Goal: Answer question/provide support: Answer question/provide support

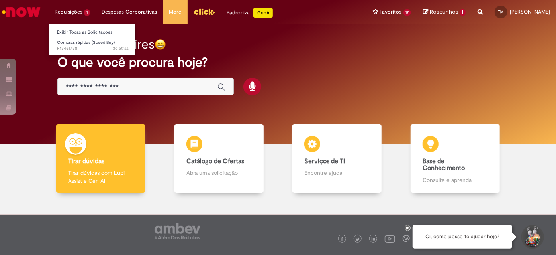
click at [88, 10] on li "Requisições 1 Exibir Todas as Solicitações Compras rápidas (Speed Buy) 3d atrás…" at bounding box center [72, 12] width 47 height 24
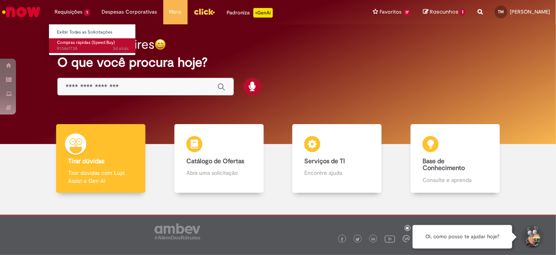
click at [69, 51] on span "3d atrás 3 dias atrás R13461738" at bounding box center [93, 48] width 72 height 6
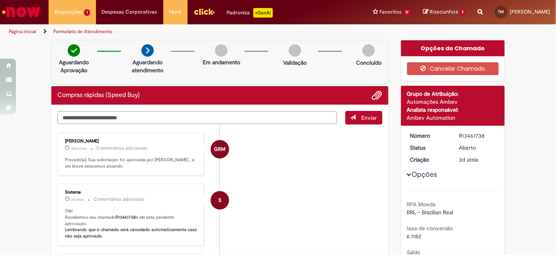
drag, startPoint x: 461, startPoint y: 109, endPoint x: 466, endPoint y: 121, distance: 12.7
click at [259, 135] on li "GRM [PERSON_NAME] cerca de uma hora atrás cerca de uma hora atrás Comentários a…" at bounding box center [219, 153] width 325 height 43
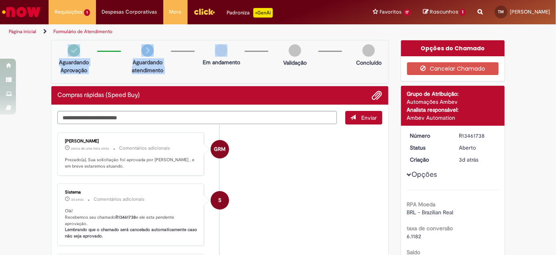
drag, startPoint x: 198, startPoint y: 35, endPoint x: 207, endPoint y: 74, distance: 40.0
click at [207, 74] on div "Pular para o conteúdo da página Requisições 1 Exibir Todas as Solicitações Comp…" at bounding box center [278, 127] width 556 height 255
click at [224, 71] on div "Aguardando Aprovação Aguardando atendimento Em andamento Validação Concluído" at bounding box center [220, 62] width 338 height 44
click at [303, 87] on div "Compras rápidas (Speed Buy)" at bounding box center [219, 95] width 337 height 19
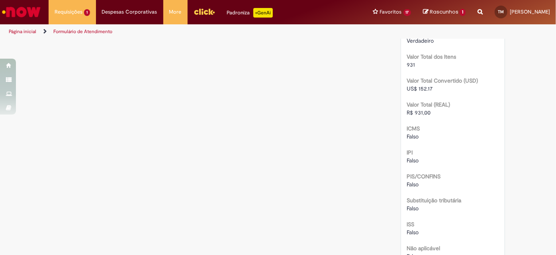
scroll to position [724, 0]
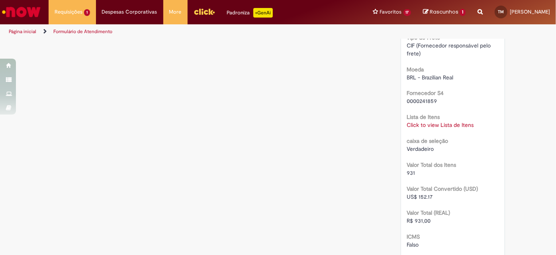
click at [444, 124] on link "Click to view Lista de Itens" at bounding box center [440, 125] width 67 height 7
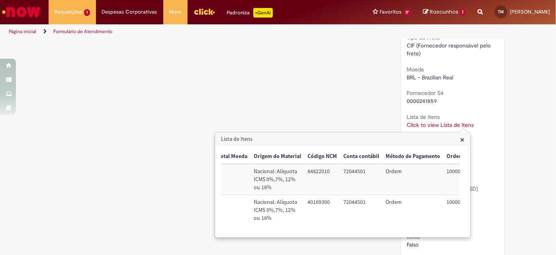
scroll to position [0, 307]
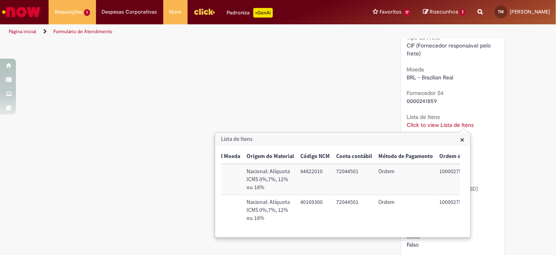
drag, startPoint x: 318, startPoint y: 236, endPoint x: 291, endPoint y: 226, distance: 29.2
click at [289, 237] on div "× Trigger Tipo de Pedido = Material Código SAP Material / Serviço Descrição Qua…" at bounding box center [343, 190] width 255 height 91
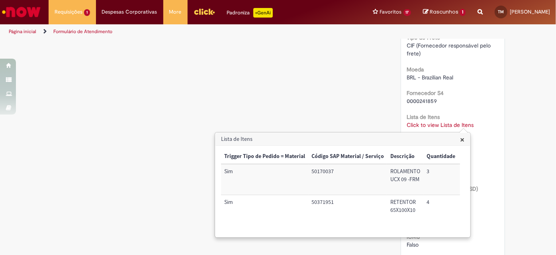
click at [329, 228] on div "Trigger Tipo de Pedido = Material Código SAP Material / Serviço Descrição Quant…" at bounding box center [340, 191] width 239 height 84
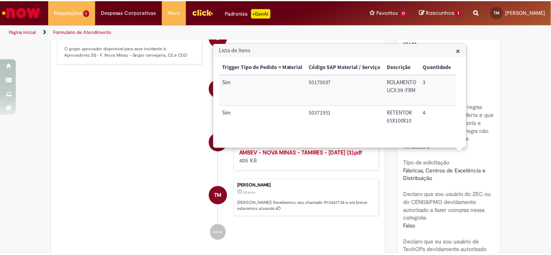
scroll to position [16, 0]
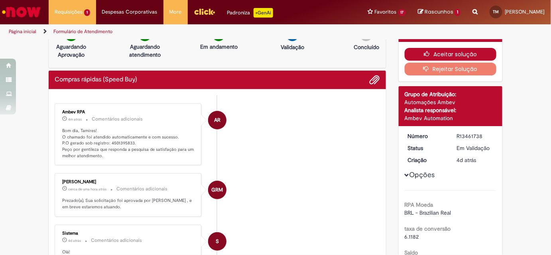
click at [429, 57] on button "Aceitar solução" at bounding box center [450, 54] width 92 height 13
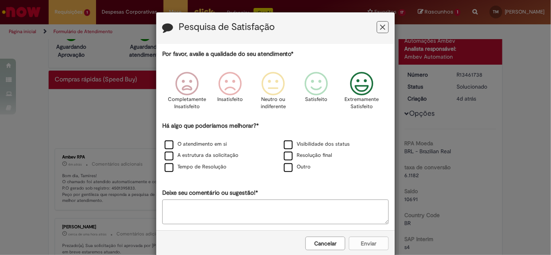
click at [360, 86] on icon "Feedback" at bounding box center [362, 84] width 30 height 24
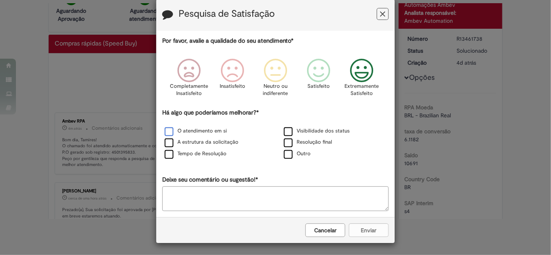
click at [214, 127] on label "O atendimento em si" at bounding box center [196, 131] width 62 height 8
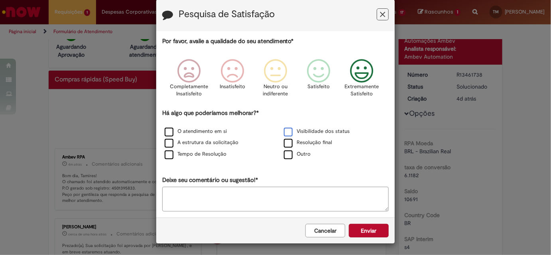
click at [303, 132] on label "Visibilidade dos status" at bounding box center [317, 131] width 66 height 8
click at [361, 232] on button "Enviar" at bounding box center [369, 231] width 40 height 14
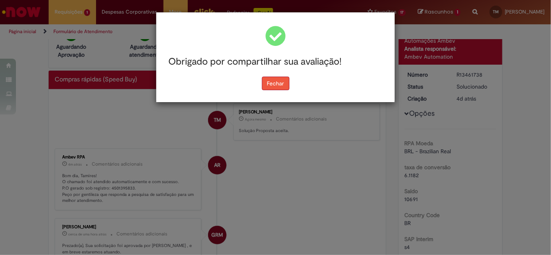
click at [272, 83] on button "Fechar" at bounding box center [275, 83] width 27 height 14
